Goal: Task Accomplishment & Management: Use online tool/utility

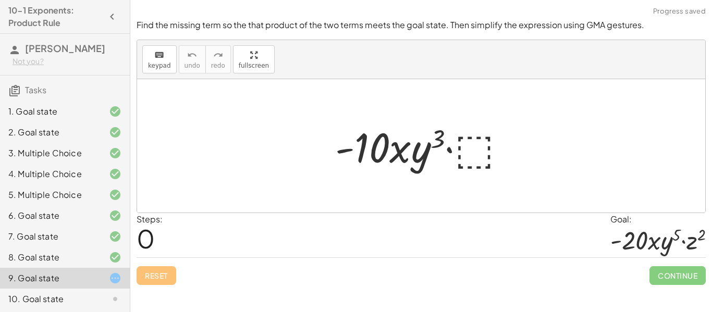
click at [481, 136] on div at bounding box center [425, 146] width 190 height 54
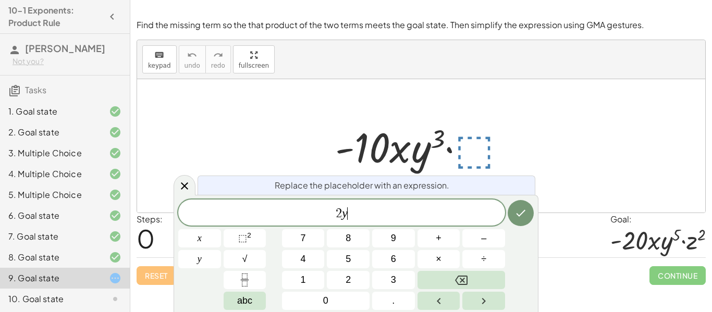
scroll to position [2, 0]
click at [237, 237] on button "⬚ 2" at bounding box center [245, 238] width 43 height 18
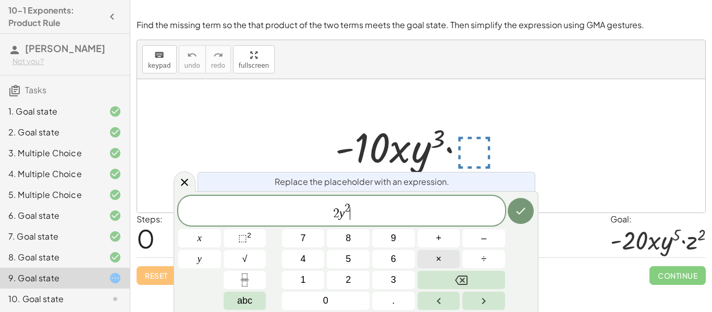
click at [435, 261] on button "×" at bounding box center [439, 259] width 43 height 18
click at [334, 213] on var "y" at bounding box center [336, 213] width 6 height 14
click at [362, 211] on span "2 ​ y 2 · 2" at bounding box center [341, 211] width 327 height 19
click at [255, 236] on button "⬚ 2" at bounding box center [245, 238] width 43 height 18
click at [519, 210] on icon "Done" at bounding box center [521, 211] width 13 height 13
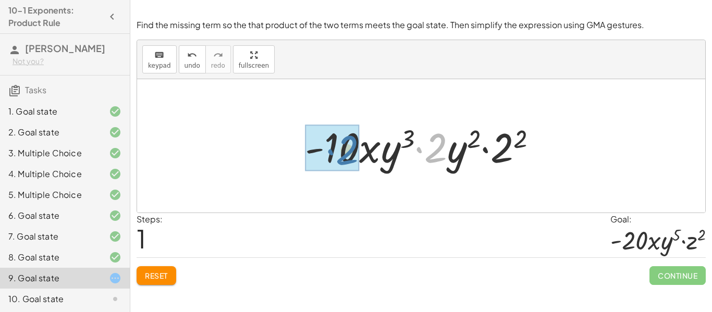
drag, startPoint x: 436, startPoint y: 152, endPoint x: 345, endPoint y: 154, distance: 91.3
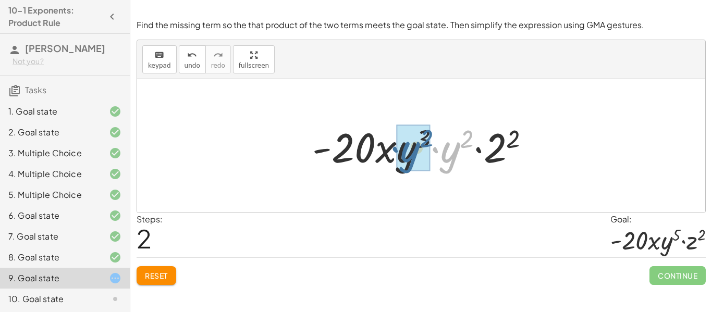
drag, startPoint x: 432, startPoint y: 155, endPoint x: 412, endPoint y: 153, distance: 19.4
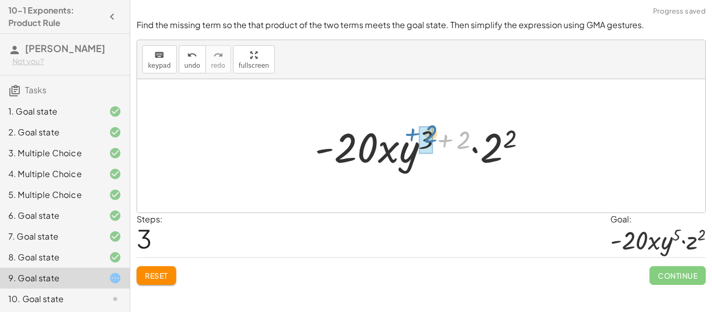
drag, startPoint x: 468, startPoint y: 140, endPoint x: 434, endPoint y: 134, distance: 33.9
click at [434, 134] on div at bounding box center [425, 146] width 230 height 54
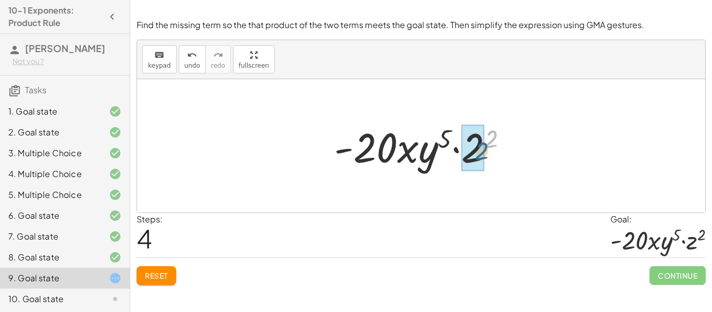
drag, startPoint x: 492, startPoint y: 140, endPoint x: 474, endPoint y: 152, distance: 21.4
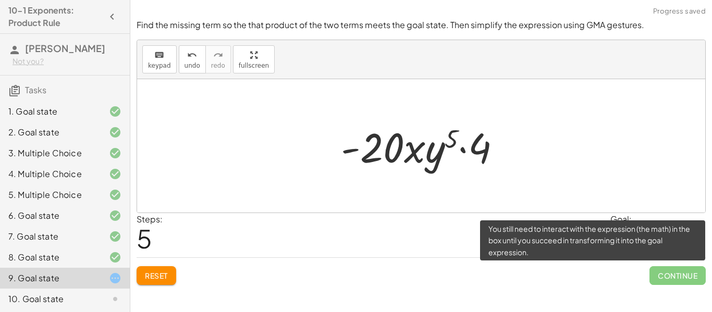
click at [678, 273] on span "Continue" at bounding box center [678, 275] width 56 height 19
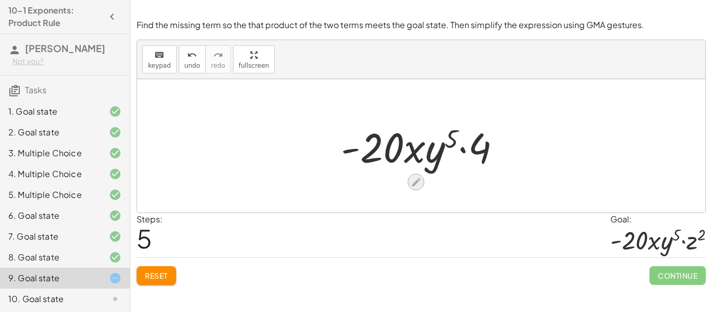
click at [415, 186] on icon at bounding box center [416, 182] width 11 height 11
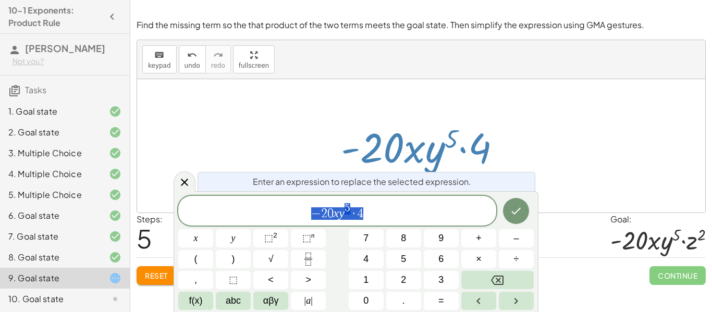
click at [381, 214] on span "− 2 0 x y 5 · 4" at bounding box center [337, 211] width 318 height 19
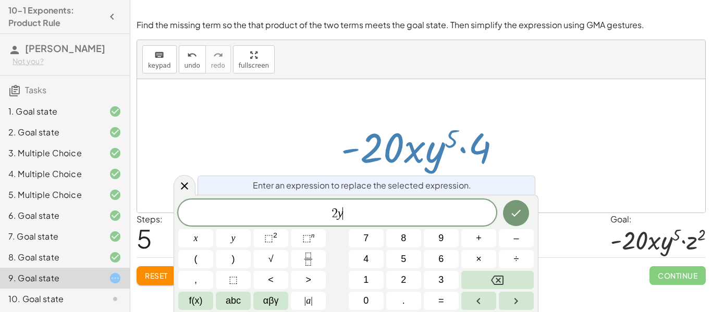
scroll to position [3, 0]
click at [264, 239] on span "⬚" at bounding box center [268, 238] width 9 height 10
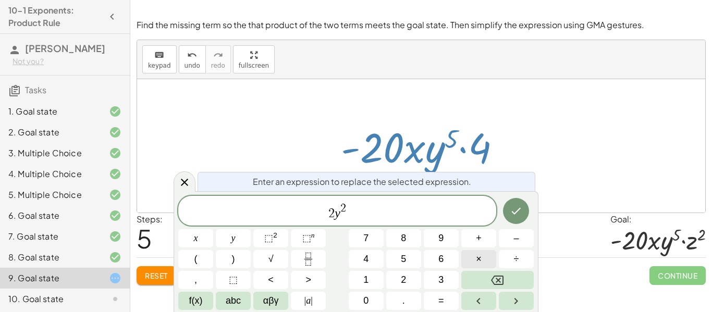
click at [472, 257] on button "×" at bounding box center [478, 259] width 35 height 18
click at [188, 182] on icon at bounding box center [184, 182] width 13 height 13
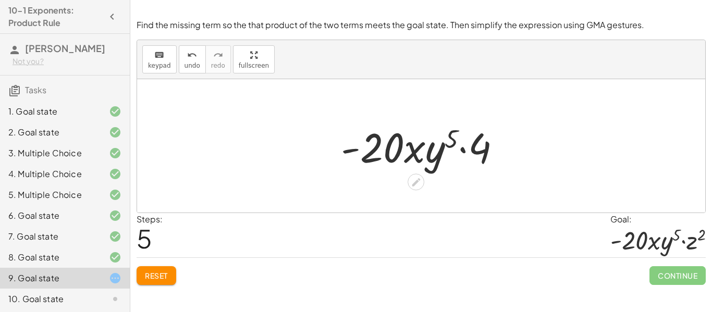
click at [164, 269] on button "Reset" at bounding box center [157, 275] width 40 height 19
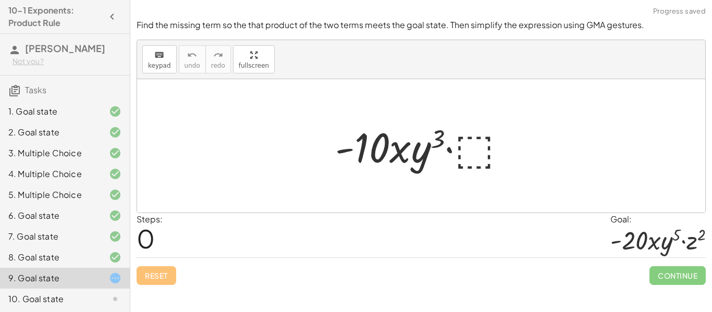
click at [475, 139] on div at bounding box center [425, 146] width 190 height 54
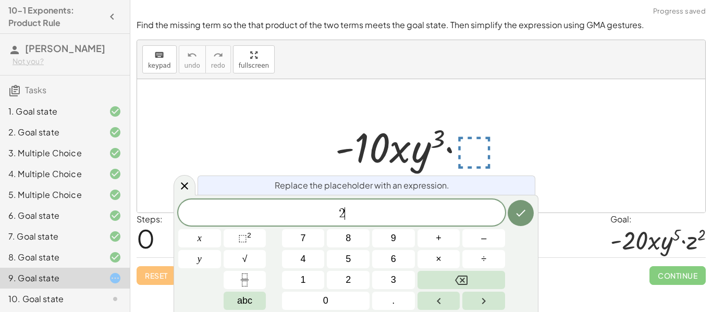
scroll to position [4, 0]
click at [265, 235] on button "⬚ 2" at bounding box center [245, 238] width 43 height 18
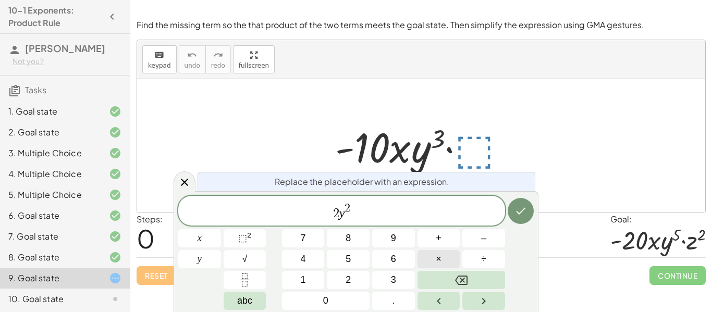
click at [446, 259] on button "×" at bounding box center [439, 259] width 43 height 18
click at [253, 234] on button "⬚ 2" at bounding box center [245, 238] width 43 height 18
click at [518, 219] on button "Done" at bounding box center [521, 211] width 26 height 26
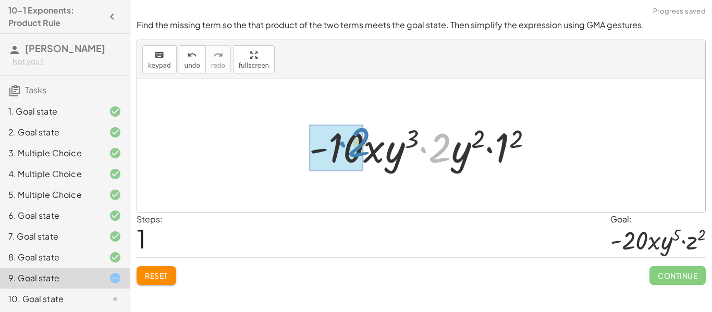
drag, startPoint x: 442, startPoint y: 161, endPoint x: 363, endPoint y: 156, distance: 78.9
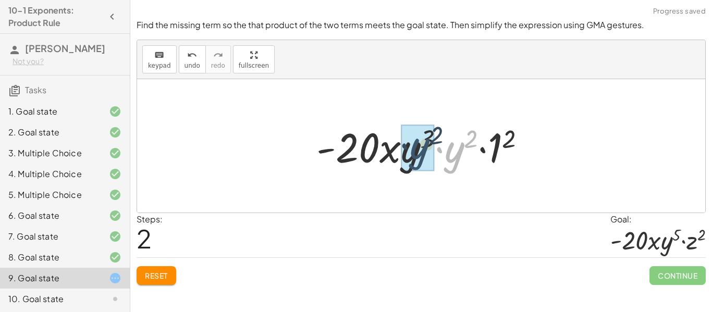
drag, startPoint x: 453, startPoint y: 161, endPoint x: 416, endPoint y: 157, distance: 36.7
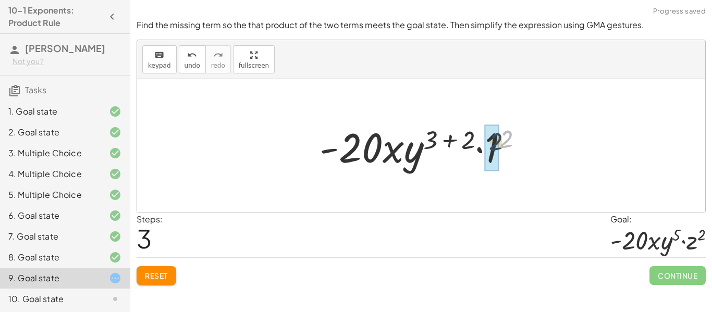
drag, startPoint x: 506, startPoint y: 134, endPoint x: 496, endPoint y: 137, distance: 10.7
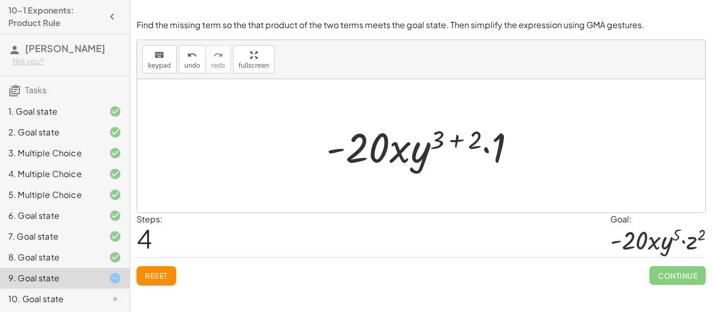
click at [168, 284] on button "Reset" at bounding box center [157, 275] width 40 height 19
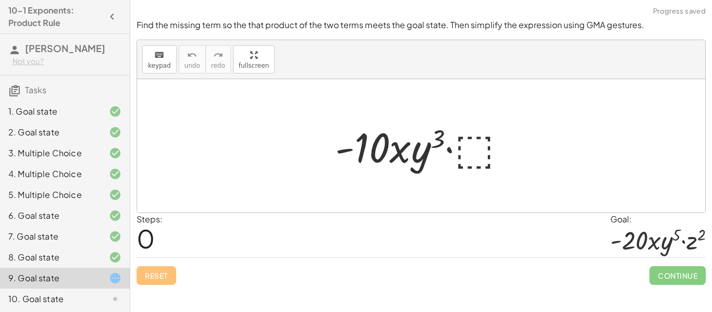
click at [483, 136] on div at bounding box center [425, 146] width 190 height 54
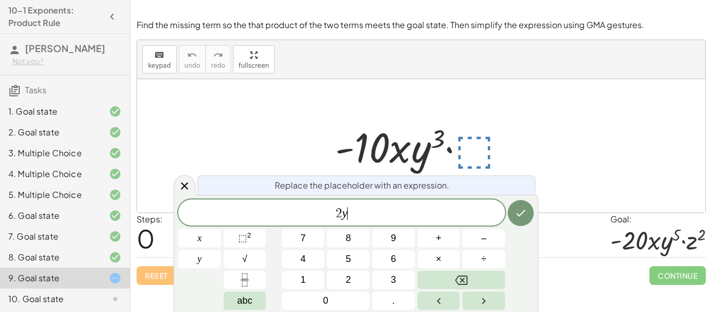
scroll to position [6, 0]
click at [238, 233] on span "⬚" at bounding box center [242, 238] width 9 height 10
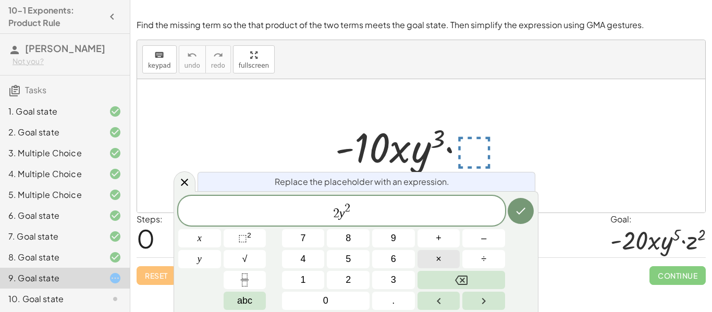
click at [429, 260] on button "×" at bounding box center [439, 259] width 43 height 18
click at [428, 258] on button "×" at bounding box center [439, 259] width 43 height 18
click at [247, 232] on sup "2" at bounding box center [249, 235] width 4 height 8
click at [528, 217] on button "Done" at bounding box center [521, 211] width 26 height 26
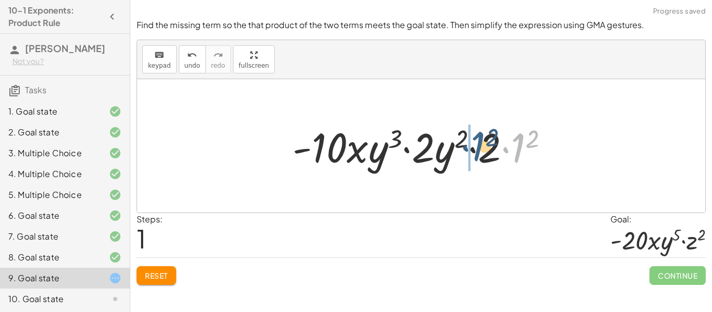
drag, startPoint x: 516, startPoint y: 150, endPoint x: 477, endPoint y: 148, distance: 39.7
click at [477, 148] on div at bounding box center [424, 146] width 275 height 54
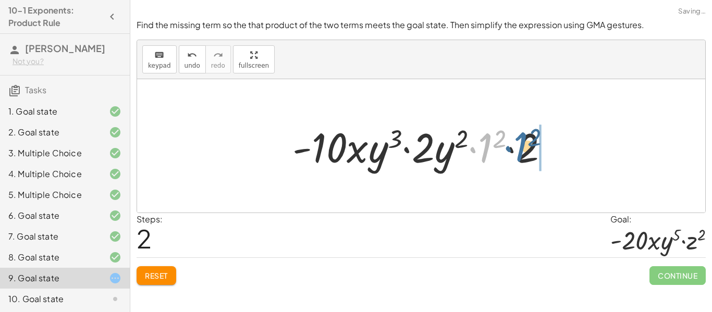
drag, startPoint x: 484, startPoint y: 151, endPoint x: 521, endPoint y: 152, distance: 37.0
click at [521, 152] on div at bounding box center [424, 146] width 275 height 54
drag, startPoint x: 520, startPoint y: 153, endPoint x: 503, endPoint y: 149, distance: 17.6
click at [503, 149] on div at bounding box center [424, 146] width 275 height 54
drag, startPoint x: 492, startPoint y: 154, endPoint x: 523, endPoint y: 156, distance: 31.3
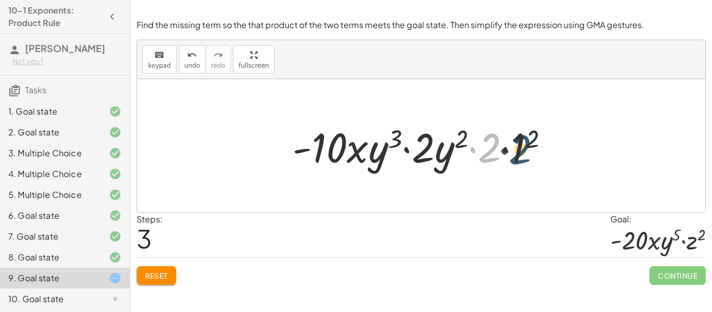
click at [523, 156] on div at bounding box center [424, 146] width 275 height 54
click at [161, 277] on span "Reset" at bounding box center [156, 275] width 23 height 9
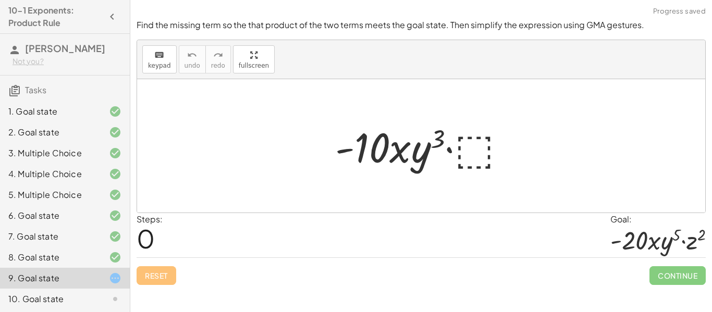
click at [477, 143] on div at bounding box center [425, 146] width 190 height 54
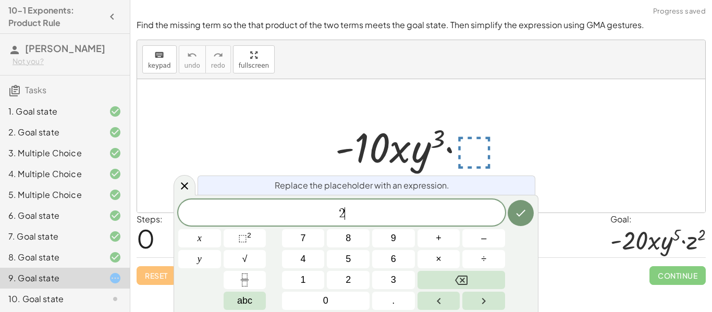
scroll to position [7, 0]
click at [243, 249] on div "2 y ​ x y 7 8 9 + – 4 5 6 × ÷ ⬚ 2 √ abc 1 2 3 0 ." at bounding box center [356, 255] width 356 height 111
click at [240, 240] on span "⬚" at bounding box center [242, 238] width 9 height 10
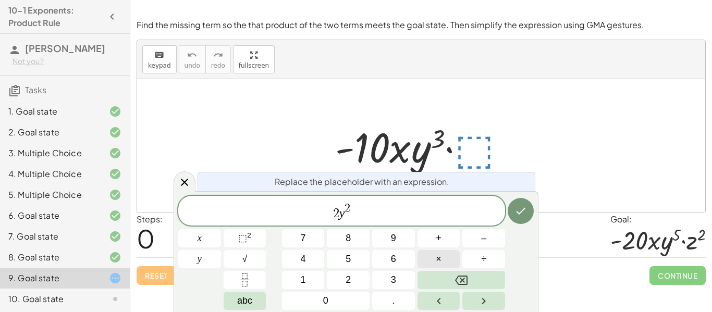
click at [445, 258] on button "×" at bounding box center [439, 259] width 43 height 18
click at [352, 277] on button "2" at bounding box center [348, 280] width 43 height 18
click at [449, 256] on button "×" at bounding box center [439, 259] width 43 height 18
click at [251, 236] on sup "2" at bounding box center [249, 235] width 4 height 8
click at [519, 217] on icon "Done" at bounding box center [521, 211] width 13 height 13
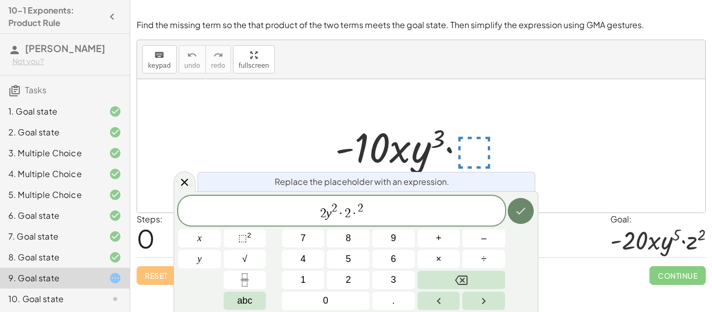
click at [519, 211] on icon "Done" at bounding box center [521, 211] width 13 height 13
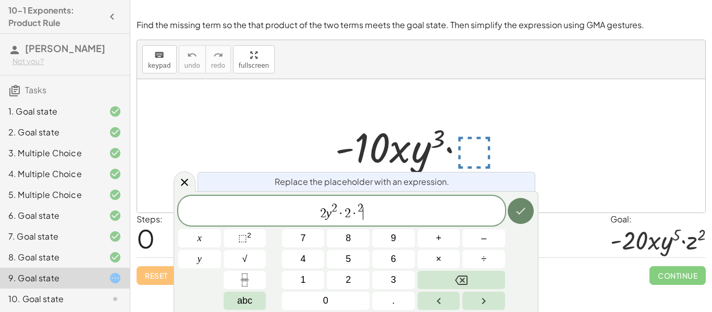
click at [519, 211] on icon "Done" at bounding box center [521, 211] width 13 height 13
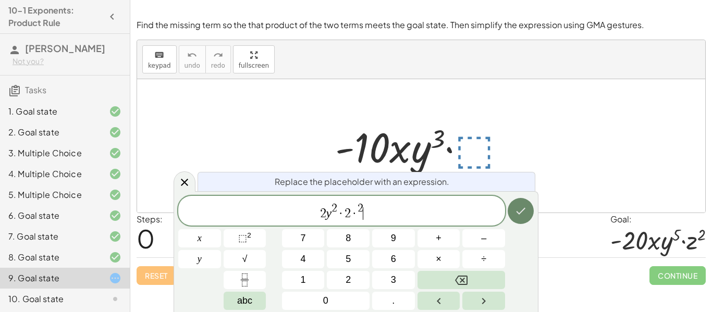
click at [519, 211] on icon "Done" at bounding box center [521, 211] width 13 height 13
click at [362, 214] on span "2" at bounding box center [361, 208] width 6 height 11
click at [356, 215] on span "·" at bounding box center [354, 214] width 7 height 13
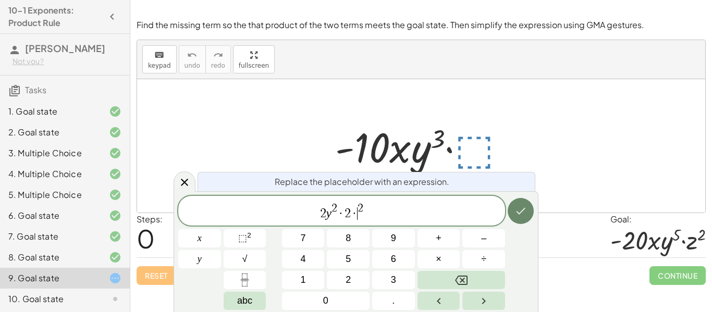
click at [519, 209] on icon "Done" at bounding box center [521, 211] width 13 height 13
click at [524, 209] on icon "Done" at bounding box center [521, 211] width 9 height 7
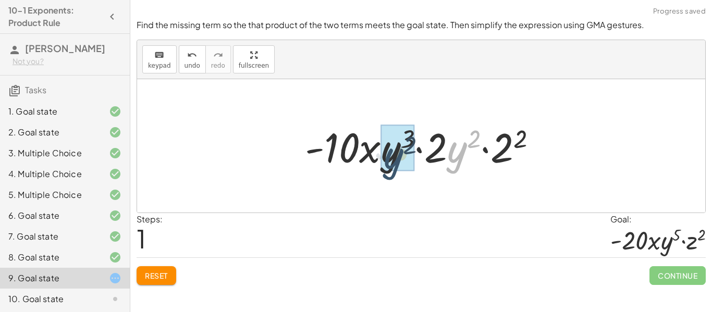
drag, startPoint x: 456, startPoint y: 156, endPoint x: 381, endPoint y: 161, distance: 74.7
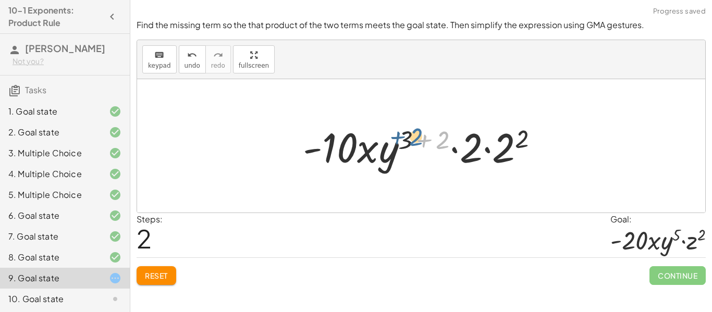
drag, startPoint x: 441, startPoint y: 140, endPoint x: 413, endPoint y: 137, distance: 27.3
click at [413, 137] on div at bounding box center [425, 146] width 255 height 54
drag, startPoint x: 444, startPoint y: 144, endPoint x: 410, endPoint y: 141, distance: 34.1
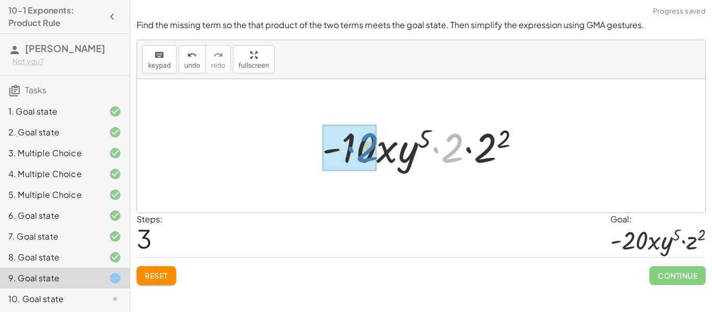
drag, startPoint x: 450, startPoint y: 154, endPoint x: 361, endPoint y: 154, distance: 89.2
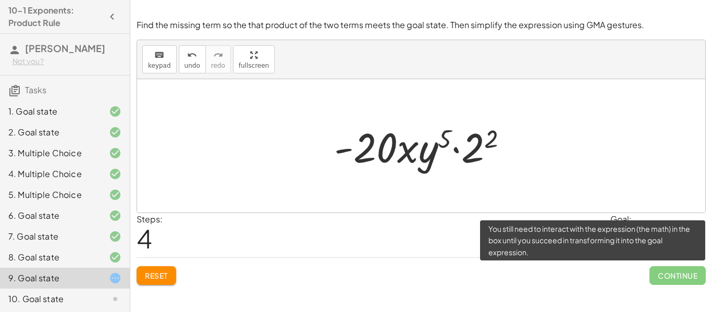
click at [689, 277] on span "Continue" at bounding box center [678, 275] width 56 height 19
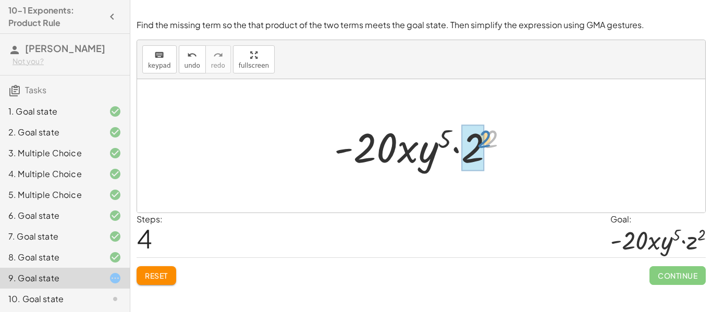
click at [485, 145] on div at bounding box center [425, 146] width 192 height 54
click at [153, 278] on span "Reset" at bounding box center [156, 275] width 23 height 9
